Goal: Navigation & Orientation: Find specific page/section

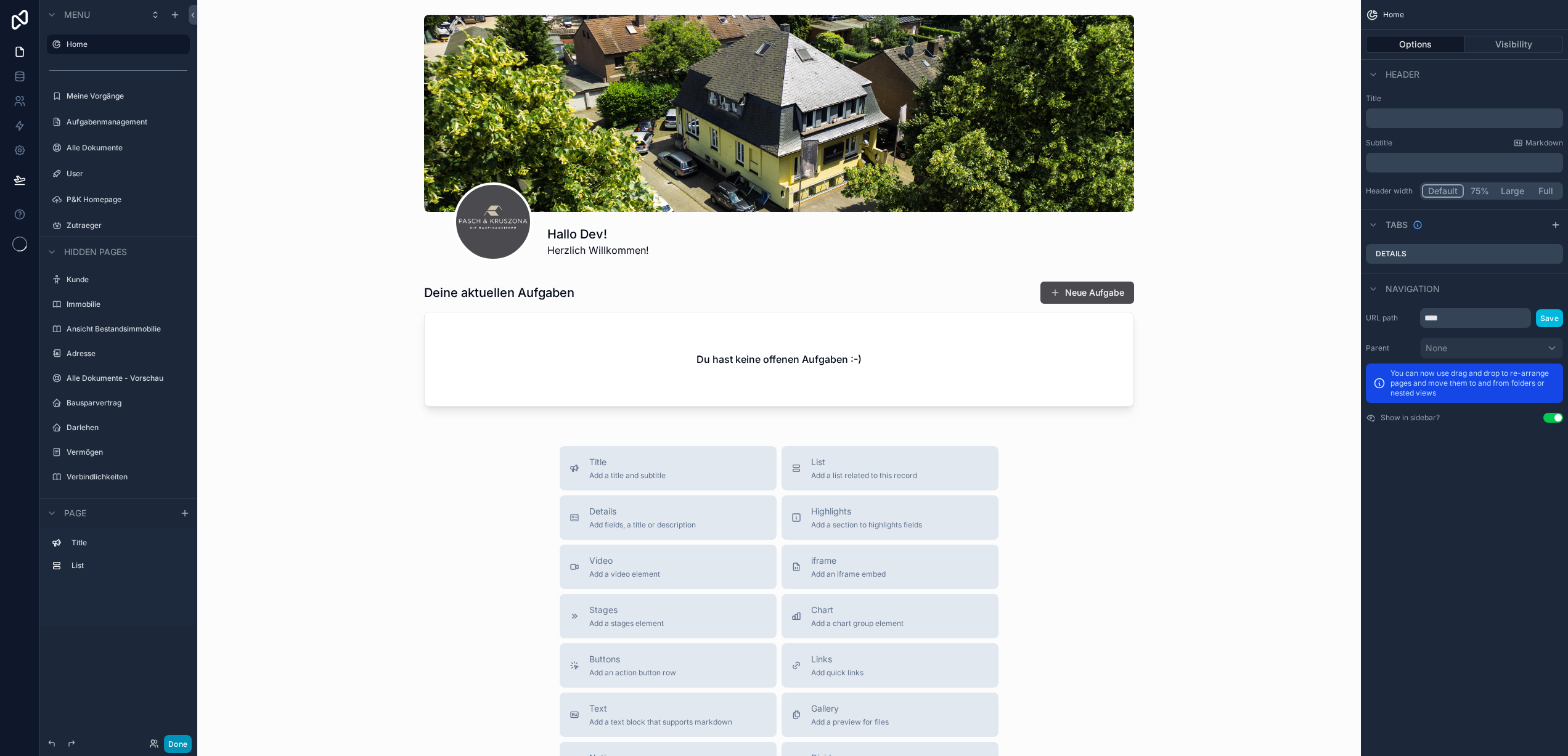
click at [182, 741] on button "Done" at bounding box center [178, 744] width 28 height 18
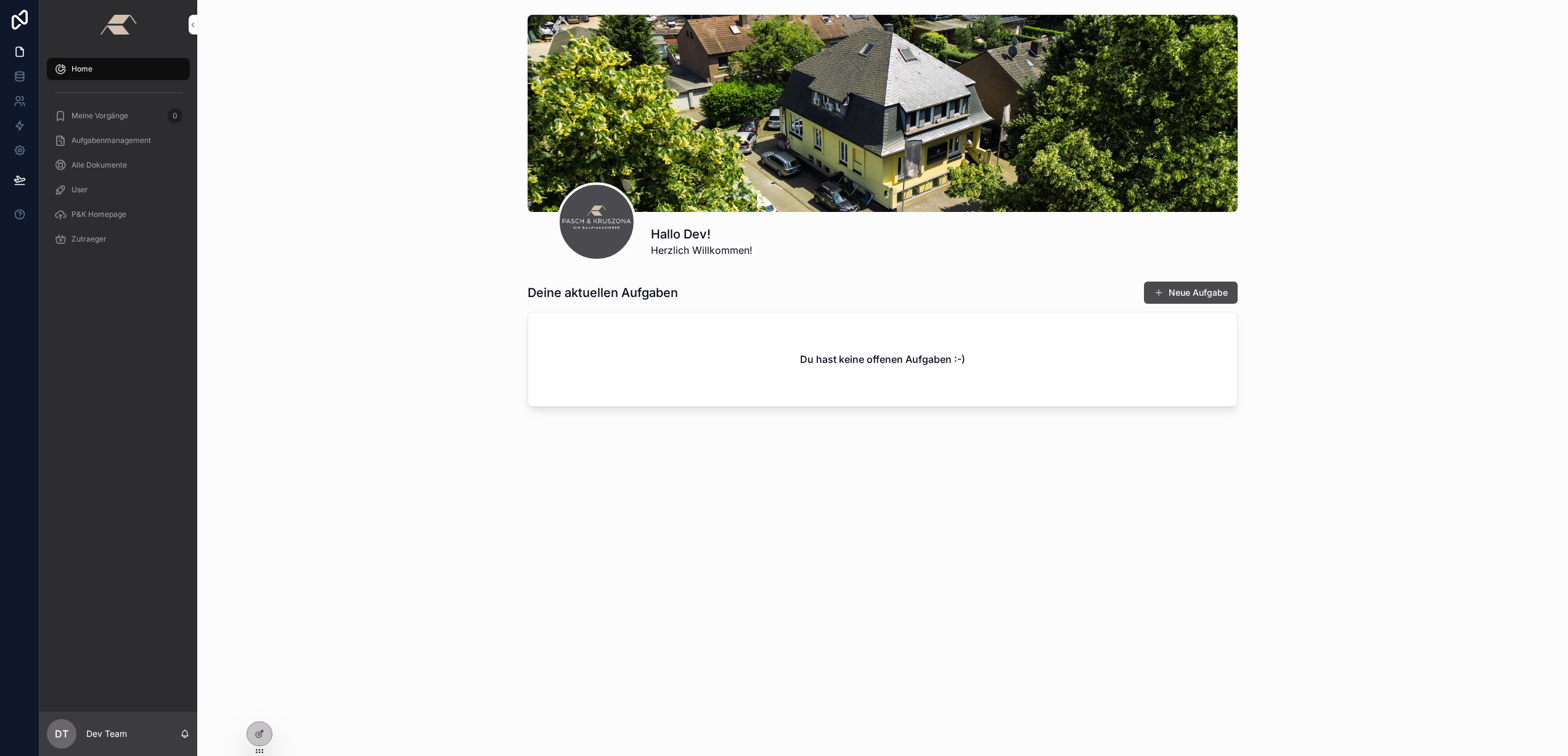
click at [126, 114] on span "Meine Vorgänge" at bounding box center [100, 116] width 57 height 10
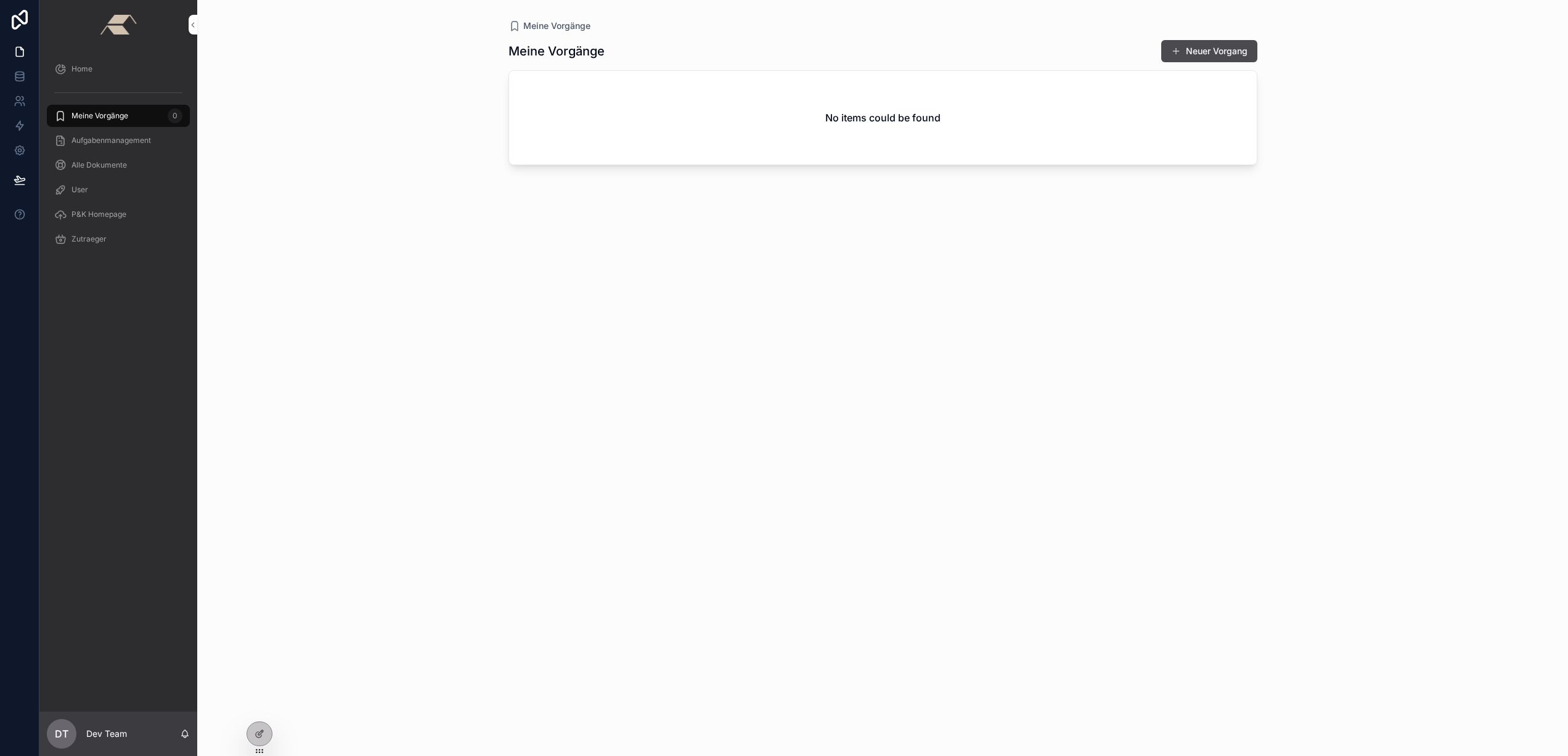
click at [120, 147] on div "Aufgabenmanagement" at bounding box center [118, 141] width 128 height 20
click at [117, 157] on div "Alle Dokumente" at bounding box center [118, 165] width 128 height 20
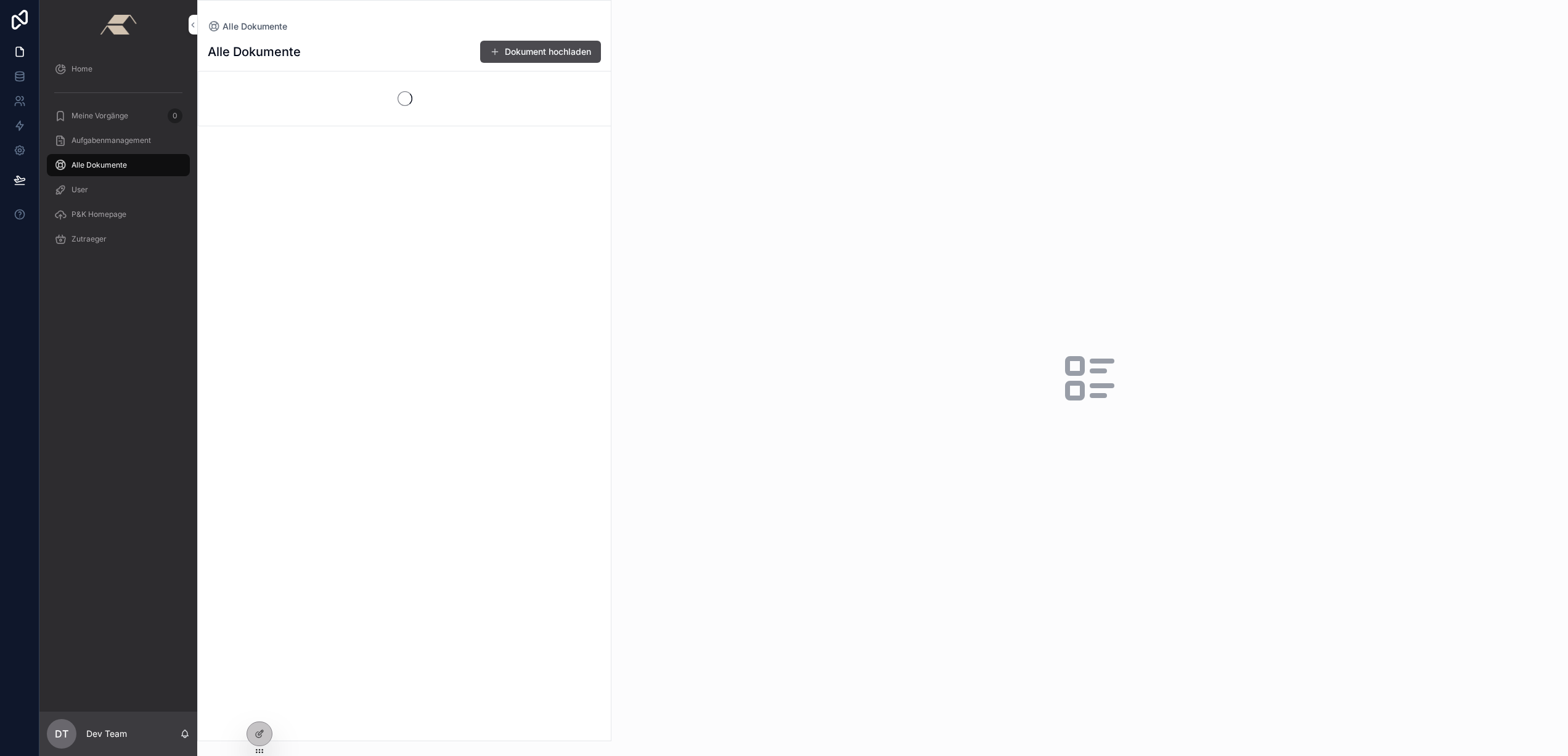
click at [109, 171] on div "Alle Dokumente" at bounding box center [118, 165] width 128 height 20
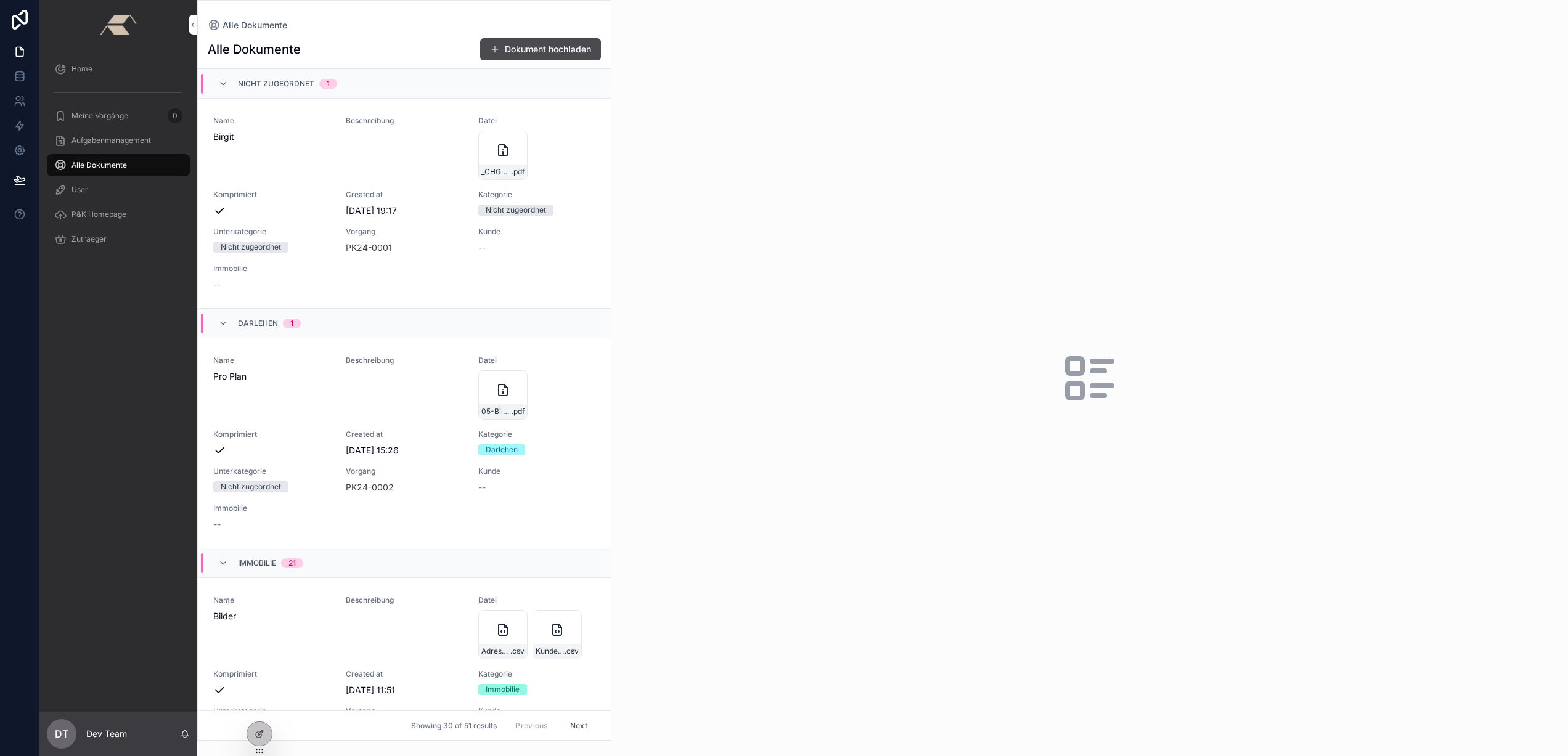
click at [100, 186] on div "User" at bounding box center [118, 190] width 128 height 20
click at [19, 23] on icon at bounding box center [20, 20] width 25 height 20
